Goal: Task Accomplishment & Management: Use online tool/utility

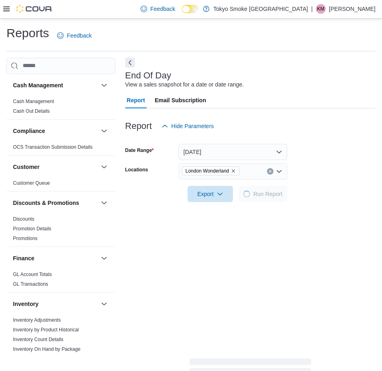
scroll to position [105, 0]
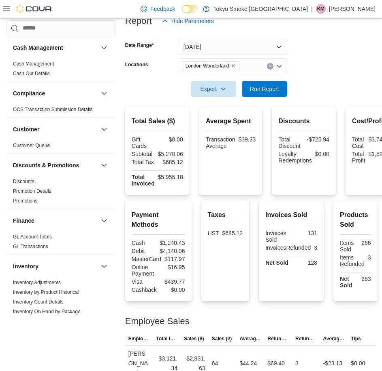
click at [8, 6] on icon at bounding box center [6, 9] width 6 height 6
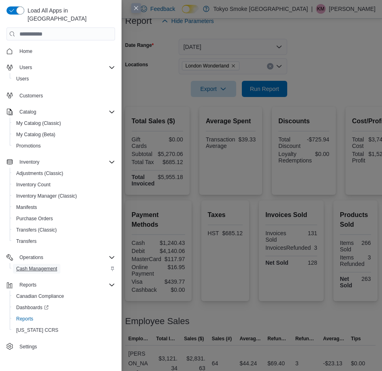
click at [51, 266] on span "Cash Management" at bounding box center [36, 269] width 41 height 6
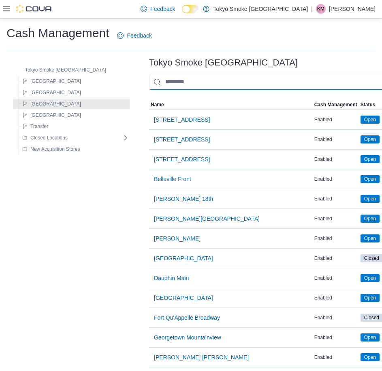
click at [228, 76] on input "This is a search bar. As you type, the results lower in the page will automatic…" at bounding box center [279, 82] width 260 height 16
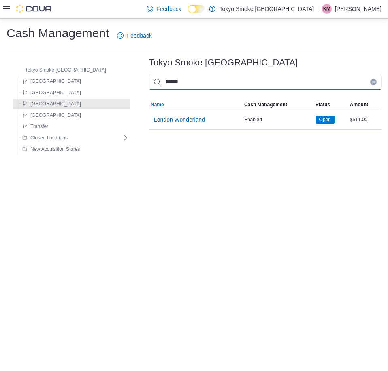
type input "******"
click at [176, 108] on span "Name" at bounding box center [195, 105] width 93 height 10
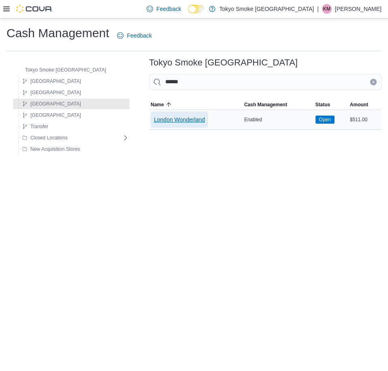
click at [175, 121] on span "London Wonderland" at bounding box center [179, 120] width 51 height 8
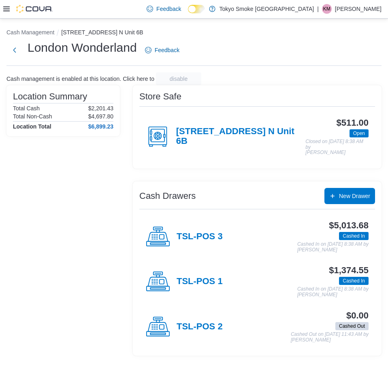
click at [189, 234] on h4 "TSL-POS 3" at bounding box center [199, 237] width 46 height 11
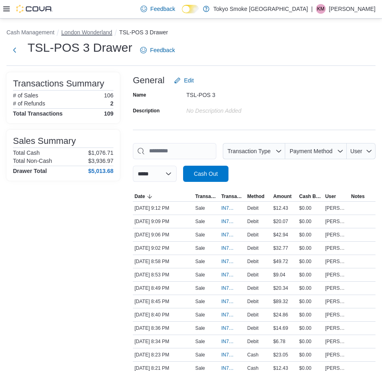
drag, startPoint x: 85, startPoint y: 32, endPoint x: 121, endPoint y: 67, distance: 50.4
click at [85, 32] on button "London Wonderland" at bounding box center [86, 32] width 51 height 6
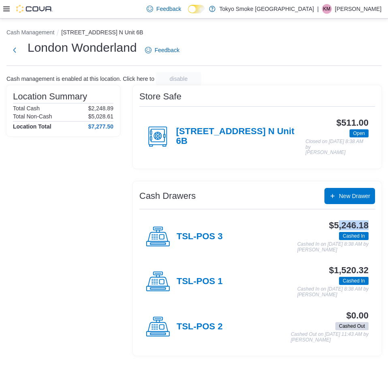
drag, startPoint x: 336, startPoint y: 228, endPoint x: 375, endPoint y: 221, distance: 39.4
click at [375, 221] on div "Cash Drawers New Drawer TSL-POS 3 $5,246.18 Cashed In Cashed In on [DATE] 8:38 …" at bounding box center [257, 269] width 248 height 174
drag, startPoint x: 333, startPoint y: 223, endPoint x: 379, endPoint y: 223, distance: 45.3
click at [379, 223] on div "Cash Drawers New Drawer TSL-POS 3 $5,246.18 Cashed In Cashed In on [DATE] 8:38 …" at bounding box center [257, 269] width 248 height 174
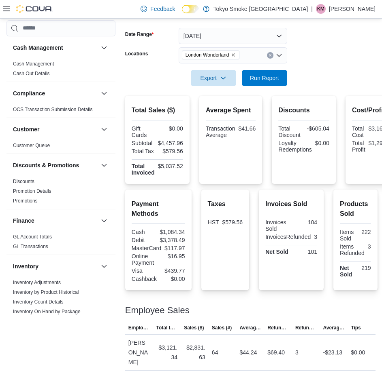
scroll to position [445, 0]
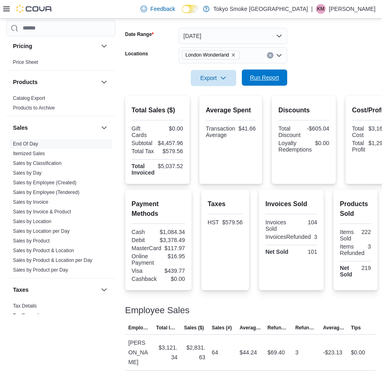
click at [265, 78] on span "Run Report" at bounding box center [264, 78] width 29 height 8
click at [265, 81] on span "Run Report" at bounding box center [264, 78] width 29 height 8
click at [144, 215] on h2 "Payment Methods" at bounding box center [157, 208] width 53 height 19
click at [269, 78] on span "Run Report" at bounding box center [264, 78] width 29 height 8
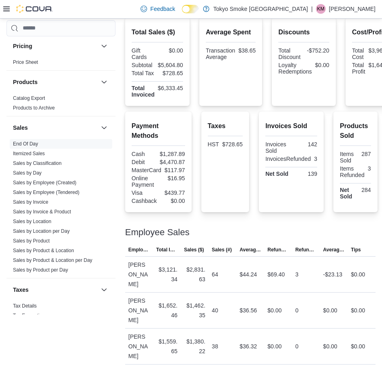
scroll to position [106, 0]
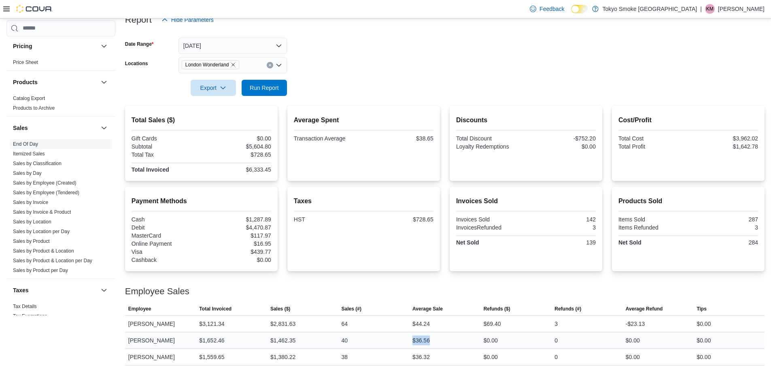
drag, startPoint x: 437, startPoint y: 343, endPoint x: 405, endPoint y: 336, distance: 32.7
click at [381, 336] on tr "Employee Brody McIntyre Van Horn Total Invoiced $1,652.46 Sales ($) $1,462.35 S…" at bounding box center [444, 340] width 639 height 17
drag, startPoint x: 439, startPoint y: 356, endPoint x: 392, endPoint y: 352, distance: 47.2
click at [381, 352] on tr "Employee Kai Mastervick Total Invoiced $1,559.65 Sales ($) $1,380.22 Sales (#) …" at bounding box center [444, 356] width 639 height 17
drag, startPoint x: 442, startPoint y: 321, endPoint x: 411, endPoint y: 324, distance: 31.7
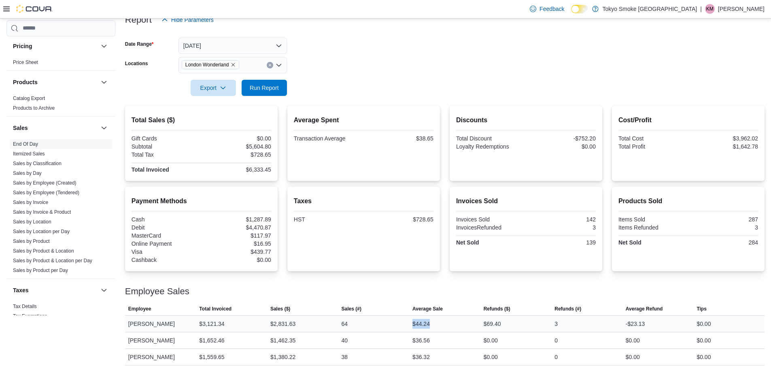
click at [381, 324] on tr "Employee Kathleen Bunt Total Invoiced $3,121.34 Sales ($) $2,831.63 Sales (#) 6…" at bounding box center [444, 323] width 639 height 17
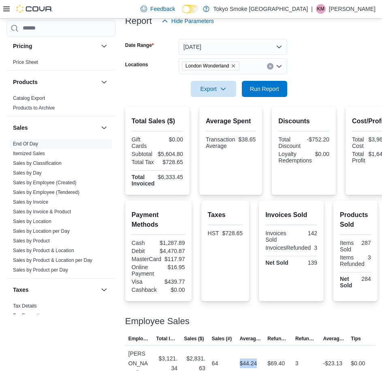
scroll to position [0, 0]
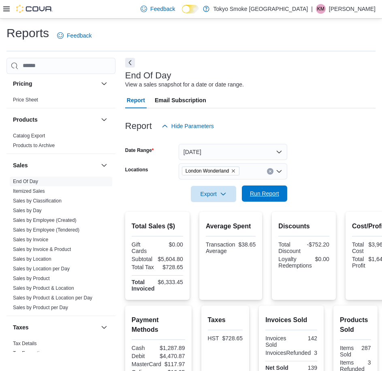
click at [260, 191] on span "Run Report" at bounding box center [264, 194] width 29 height 8
